Goal: Task Accomplishment & Management: Use online tool/utility

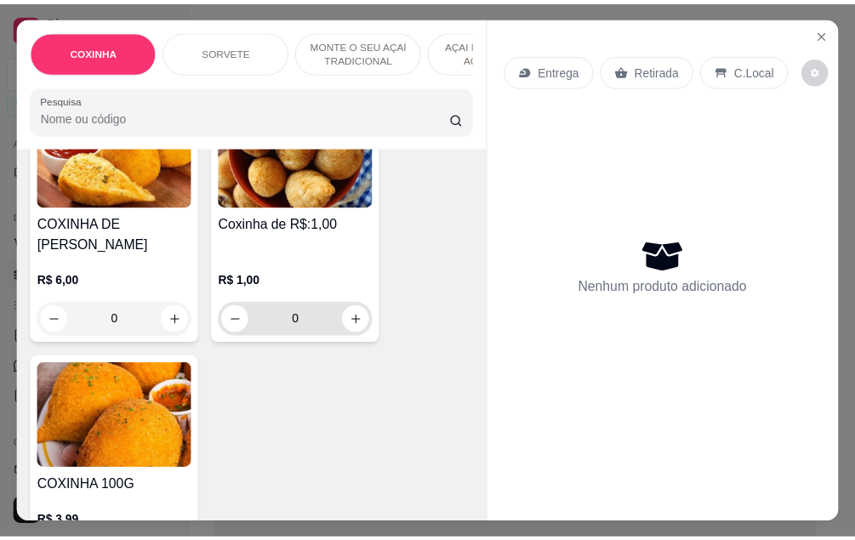
scroll to position [170, 0]
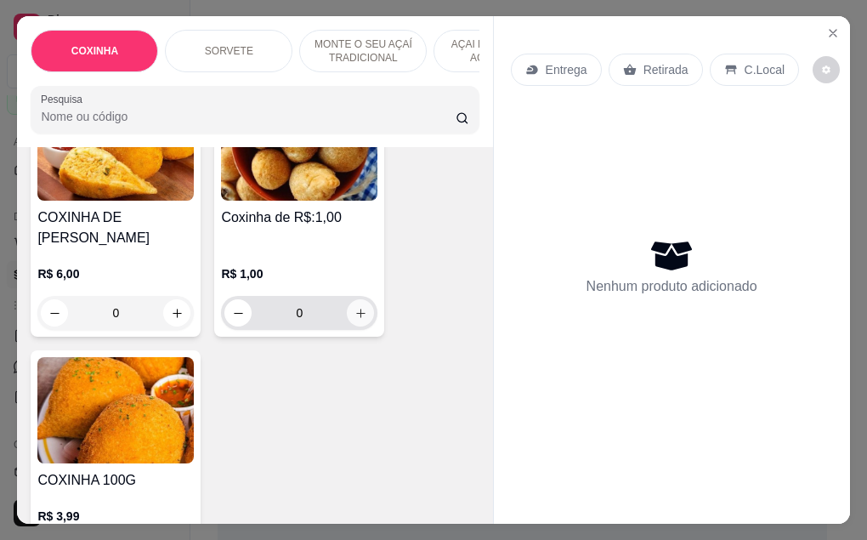
click at [355, 307] on icon "increase-product-quantity" at bounding box center [361, 313] width 13 height 13
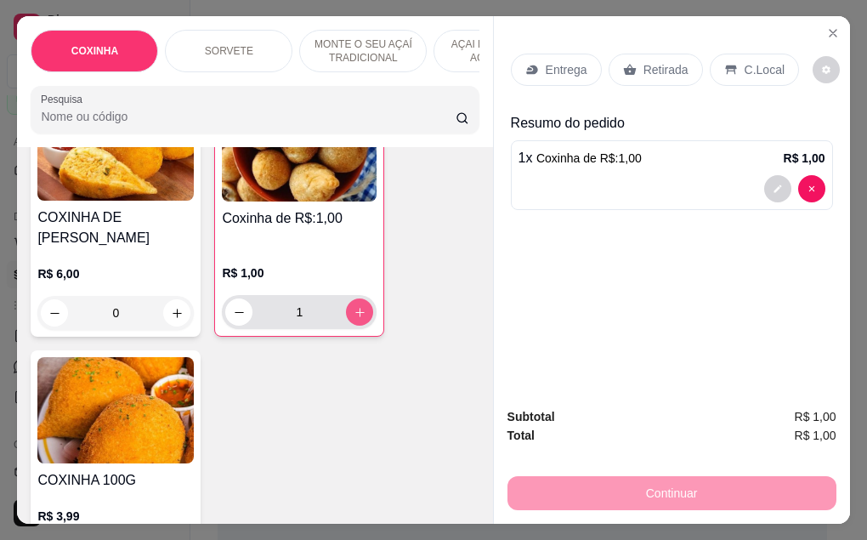
click at [354, 306] on icon "increase-product-quantity" at bounding box center [360, 312] width 13 height 13
click at [355, 306] on icon "increase-product-quantity" at bounding box center [360, 312] width 13 height 13
click at [358, 306] on icon "increase-product-quantity" at bounding box center [360, 312] width 13 height 13
type input "5"
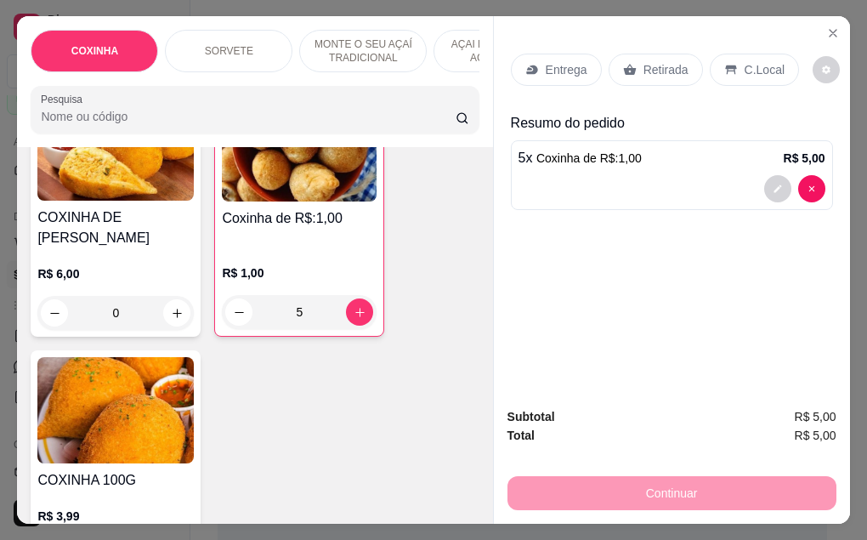
click at [661, 65] on p "Retirada" at bounding box center [666, 69] width 45 height 17
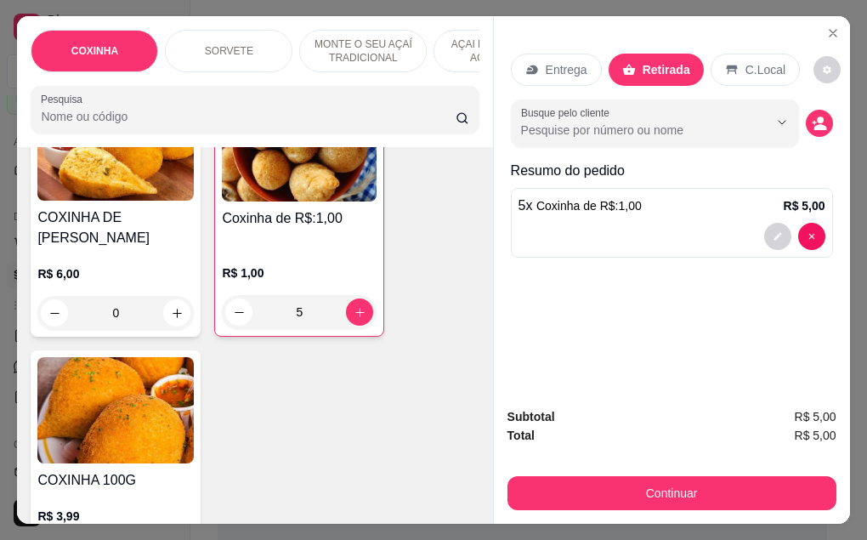
click at [606, 505] on div "Subtotal R$ 5,00 Total R$ 5,00 Continuar" at bounding box center [672, 459] width 356 height 130
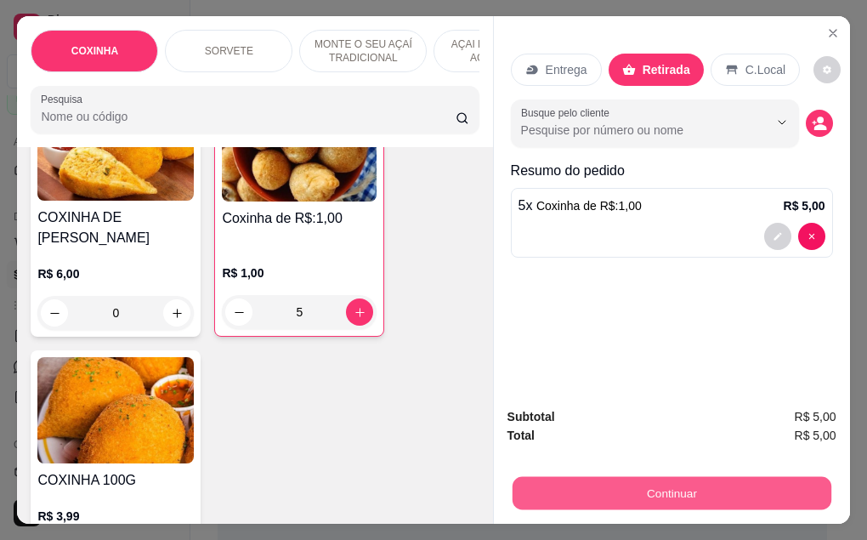
click at [591, 485] on button "Continuar" at bounding box center [671, 493] width 319 height 33
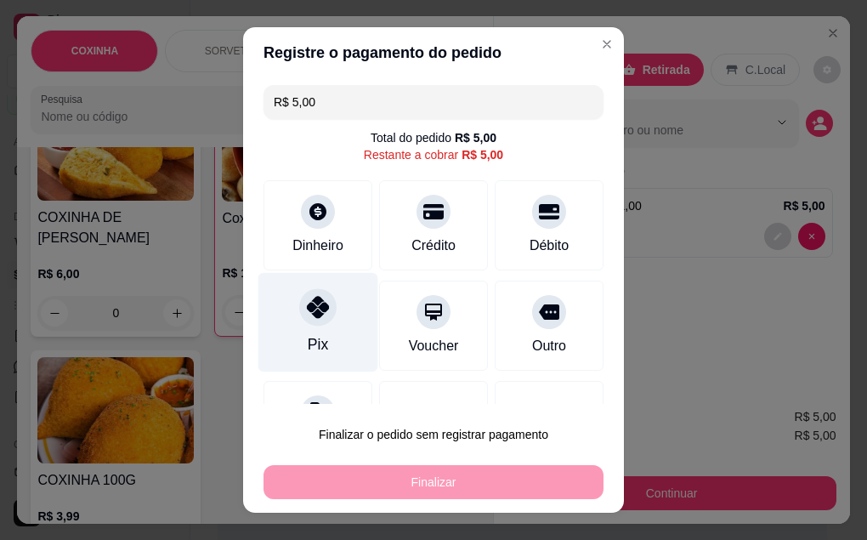
click at [308, 346] on div "Pix" at bounding box center [318, 344] width 20 height 22
type input "R$ 0,00"
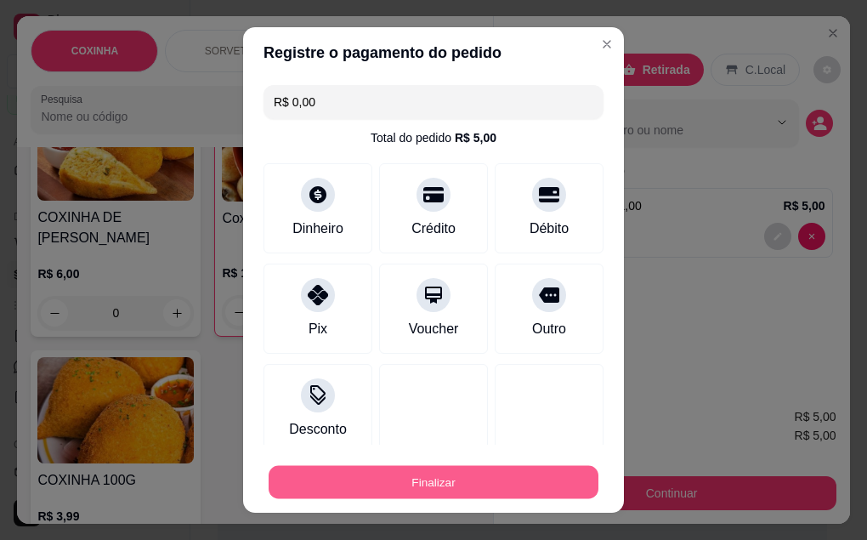
click at [365, 474] on button "Finalizar" at bounding box center [434, 482] width 330 height 33
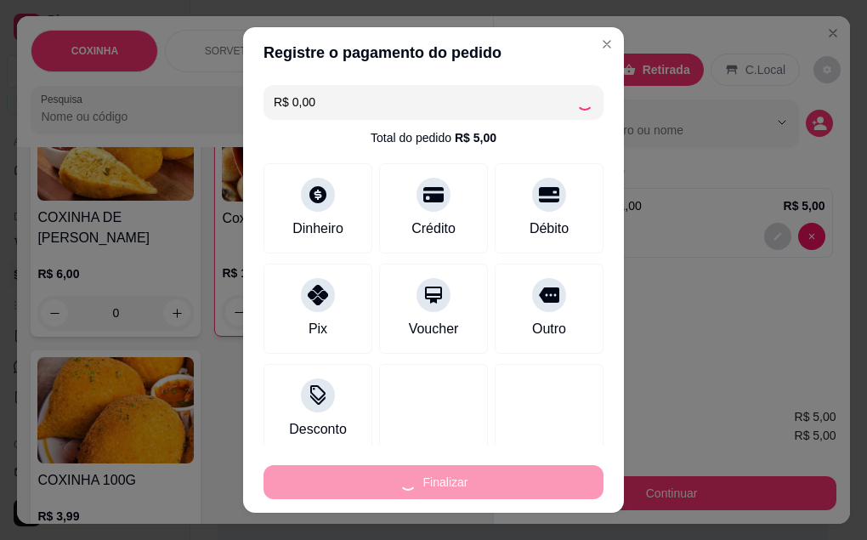
type input "0"
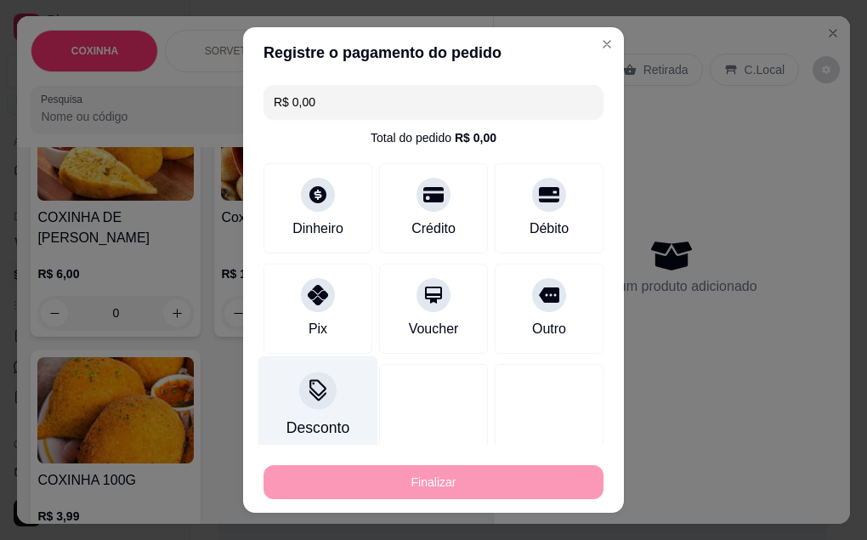
type input "-R$ 5,00"
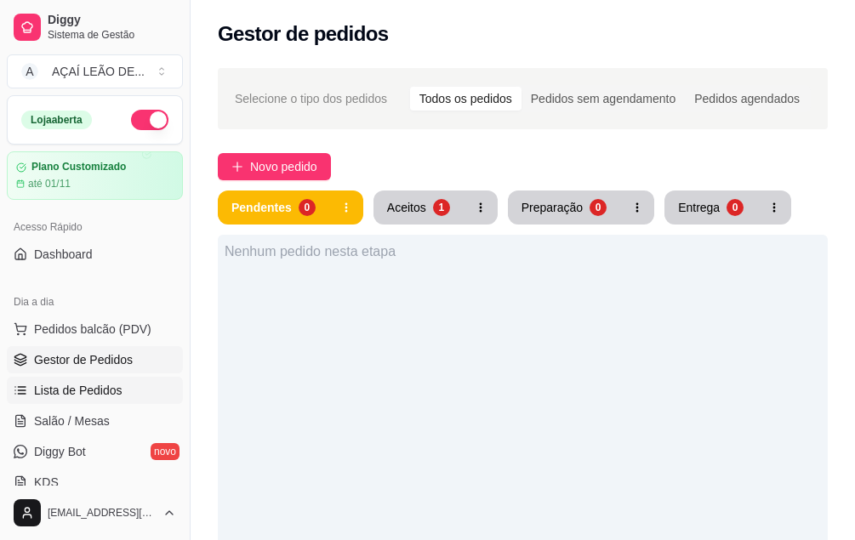
drag, startPoint x: 90, startPoint y: 375, endPoint x: 90, endPoint y: 384, distance: 9.4
click at [90, 383] on ul "Pedidos balcão (PDV) Gestor de Pedidos Lista de Pedidos Salão / Mesas Diggy Bot…" at bounding box center [95, 405] width 176 height 180
click at [90, 384] on span "Lista de Pedidos" at bounding box center [78, 390] width 88 height 17
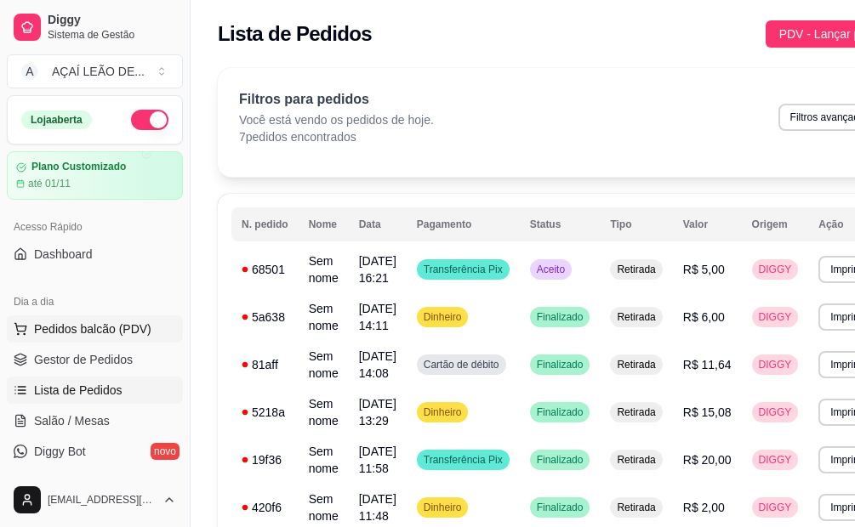
click at [145, 337] on span "Pedidos balcão (PDV)" at bounding box center [92, 329] width 117 height 17
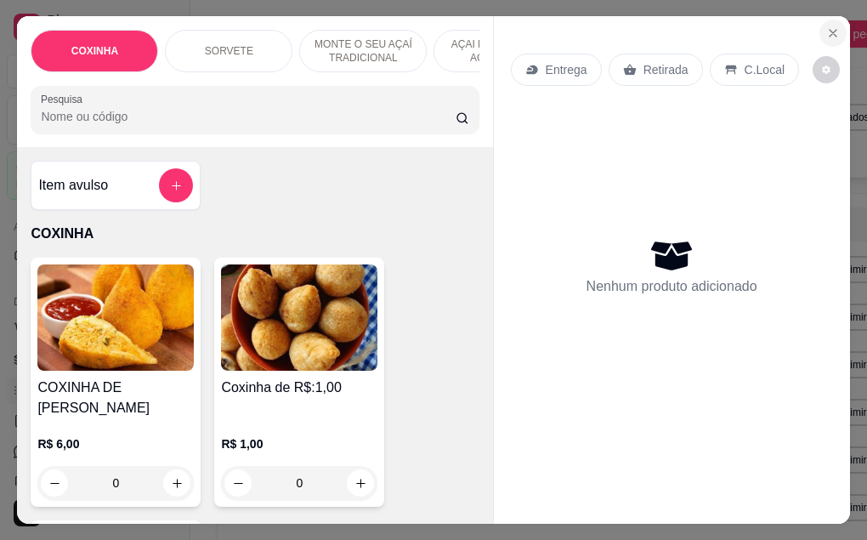
click at [820, 32] on button "Close" at bounding box center [833, 33] width 27 height 27
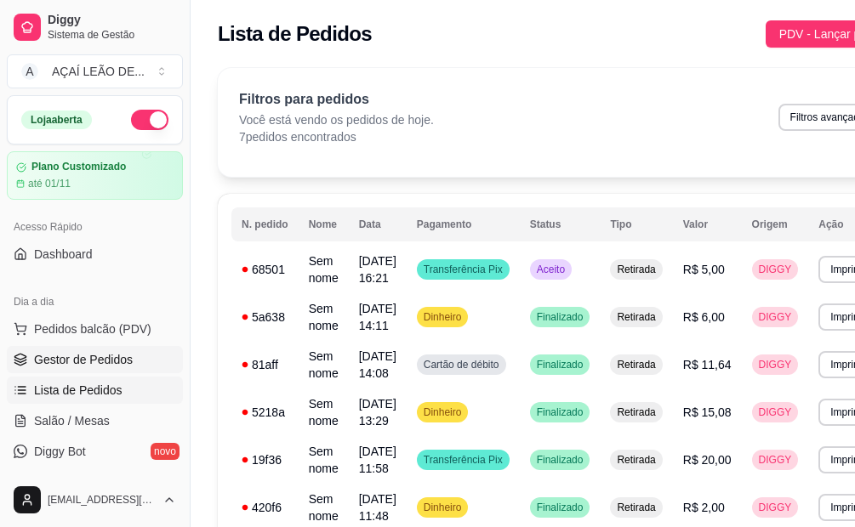
click at [129, 357] on span "Gestor de Pedidos" at bounding box center [83, 359] width 99 height 17
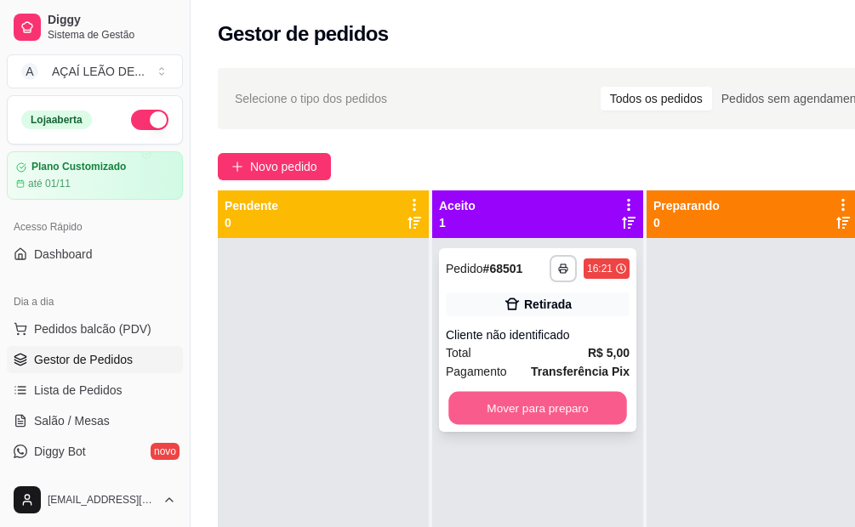
click at [591, 413] on button "Mover para preparo" at bounding box center [537, 408] width 179 height 33
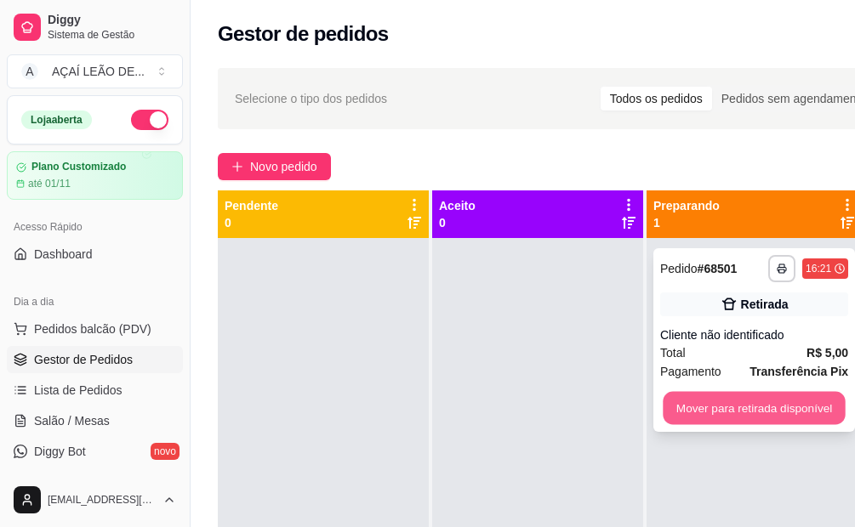
click at [687, 406] on button "Mover para retirada disponível" at bounding box center [753, 408] width 182 height 33
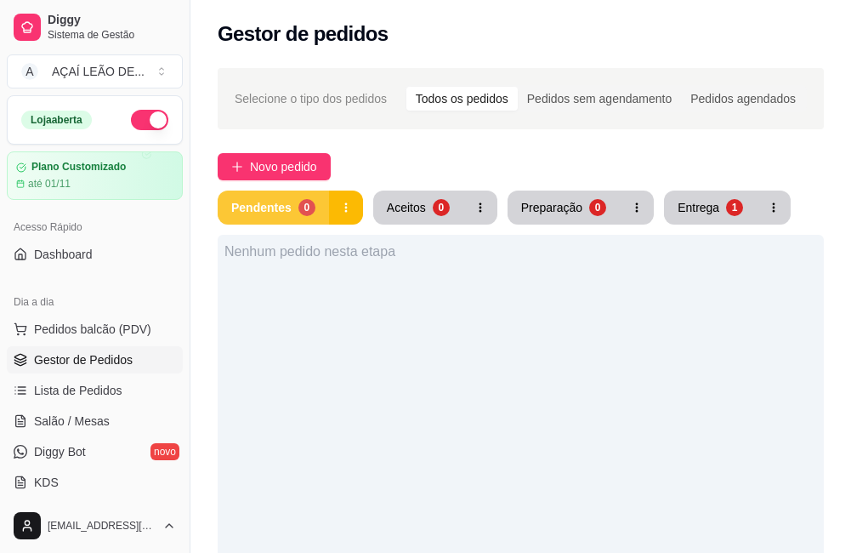
click at [298, 197] on button "Pendentes 0" at bounding box center [273, 207] width 111 height 34
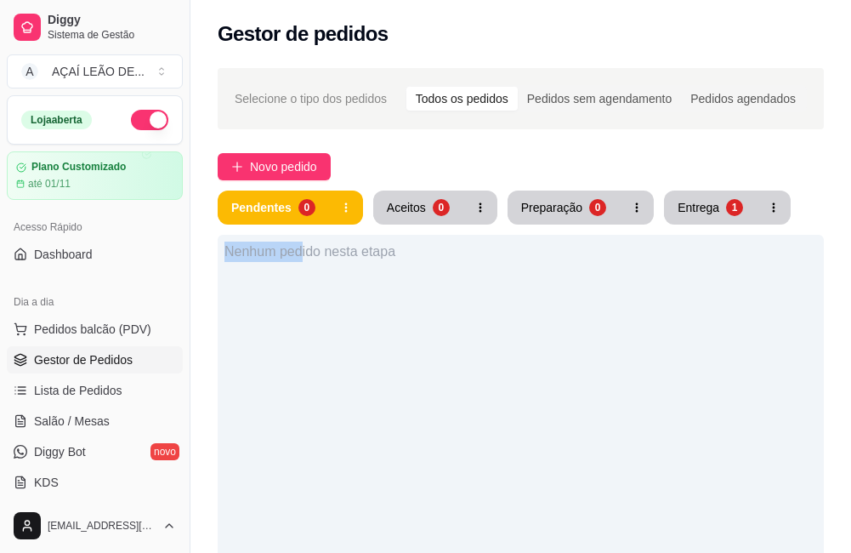
drag, startPoint x: 302, startPoint y: 234, endPoint x: 306, endPoint y: 223, distance: 11.8
click at [306, 223] on div "Pendentes 0 Aceitos 0 Preparação 0 Entrega 1 Nenhum pedido nesta etapa" at bounding box center [521, 488] width 606 height 597
click at [99, 376] on ul "Pedidos balcão (PDV) Gestor de Pedidos Lista de Pedidos Salão / Mesas Diggy Bot…" at bounding box center [95, 405] width 176 height 180
click at [107, 389] on span "Lista de Pedidos" at bounding box center [78, 390] width 88 height 17
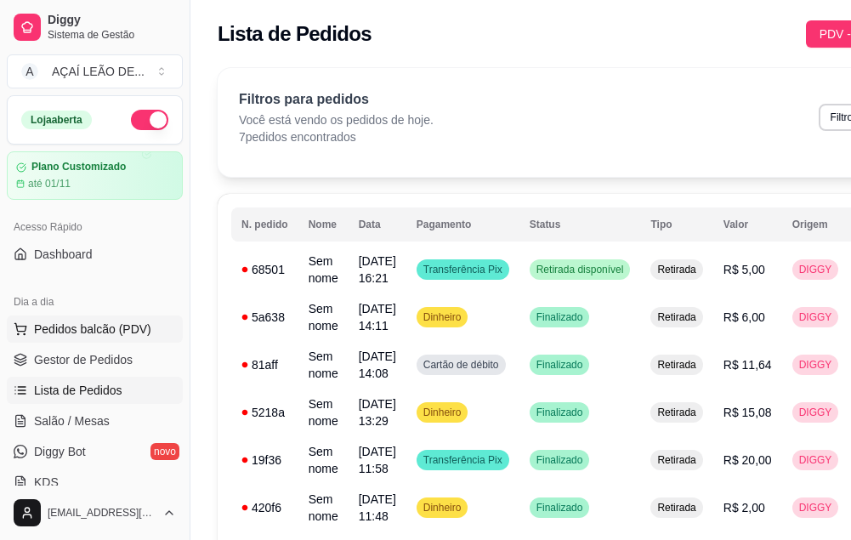
click at [58, 332] on span "Pedidos balcão (PDV)" at bounding box center [92, 329] width 117 height 17
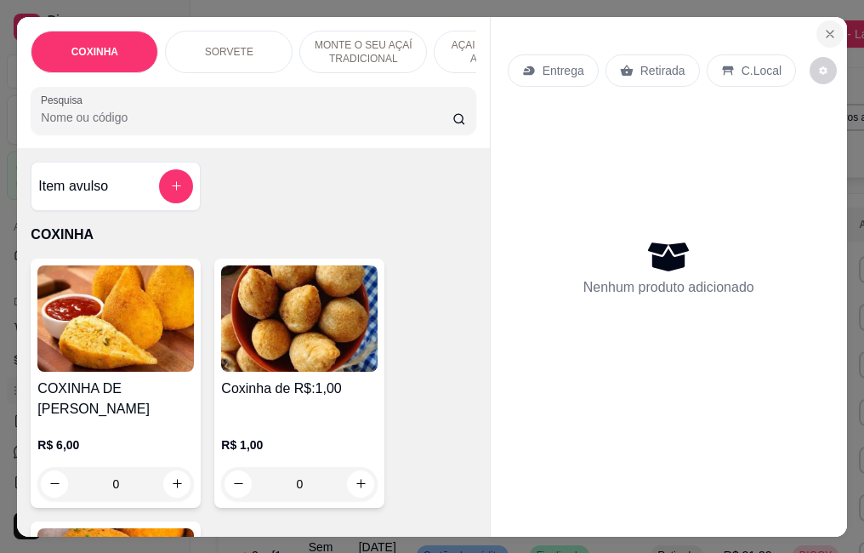
click at [824, 27] on icon "Close" at bounding box center [830, 34] width 14 height 14
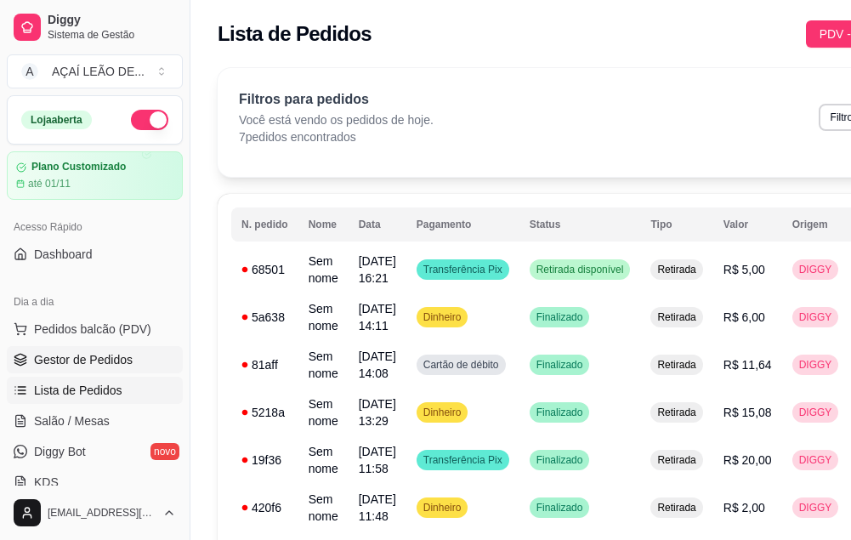
click at [155, 350] on link "Gestor de Pedidos" at bounding box center [95, 359] width 176 height 27
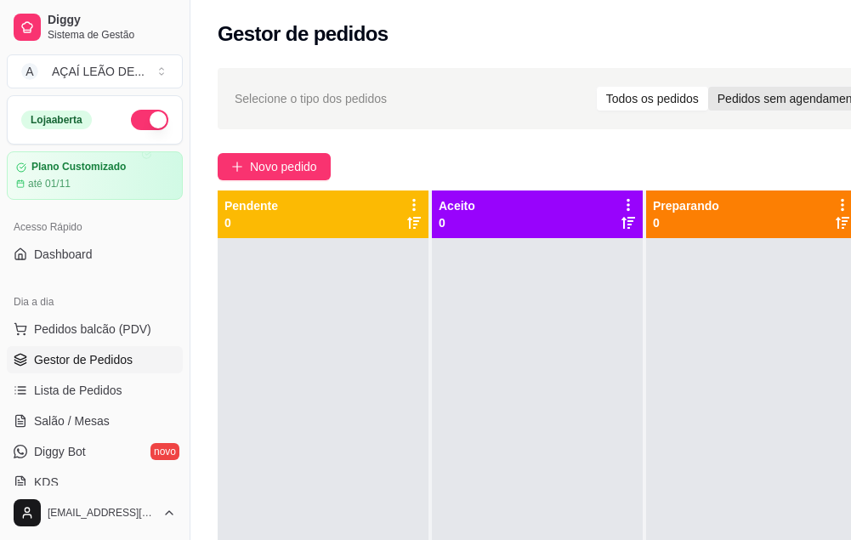
click at [736, 89] on div "Pedidos sem agendamento" at bounding box center [789, 99] width 163 height 24
click at [708, 87] on input "Pedidos sem agendamento" at bounding box center [708, 87] width 0 height 0
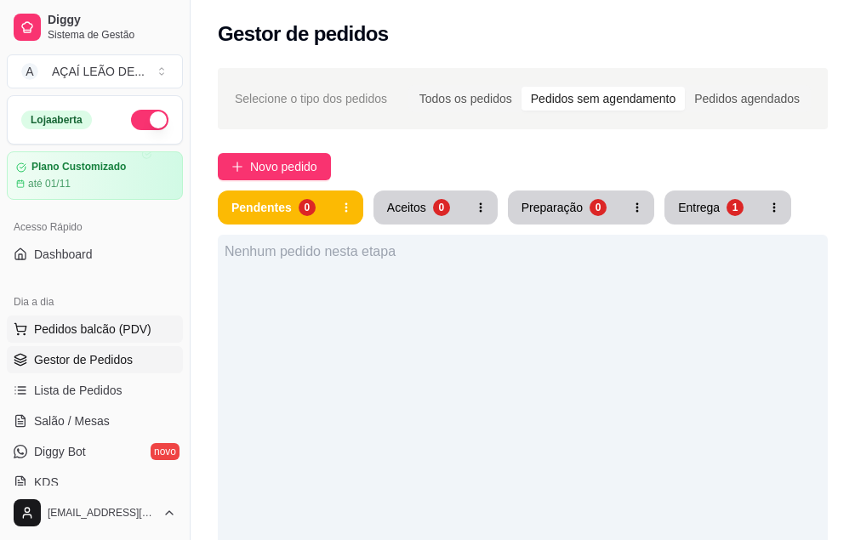
click at [84, 326] on span "Pedidos balcão (PDV)" at bounding box center [92, 329] width 117 height 17
